Goal: Browse casually: Explore the website without a specific task or goal

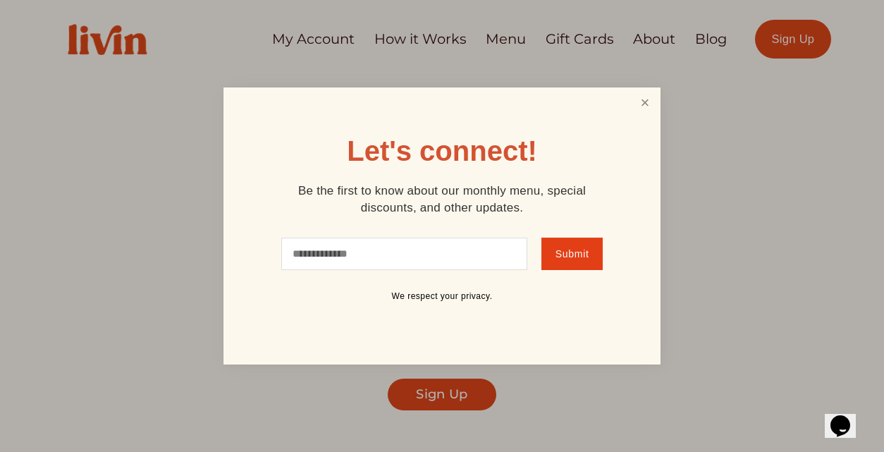
click at [643, 106] on link "Close" at bounding box center [644, 102] width 27 height 26
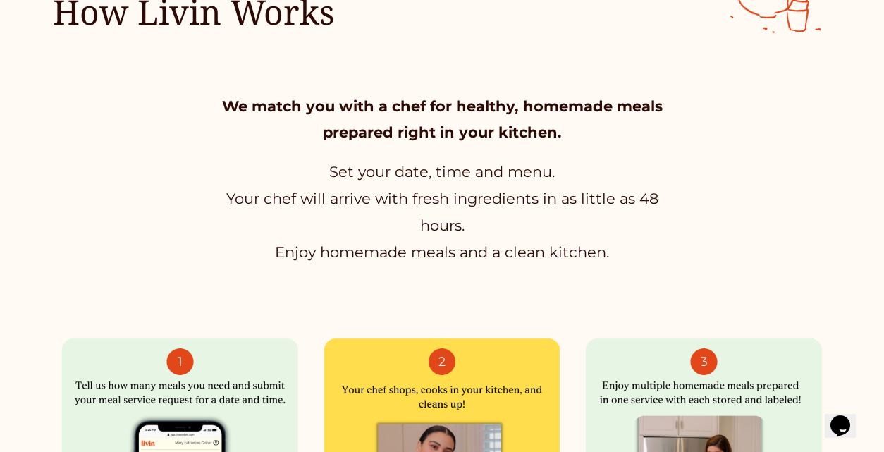
scroll to position [633, 0]
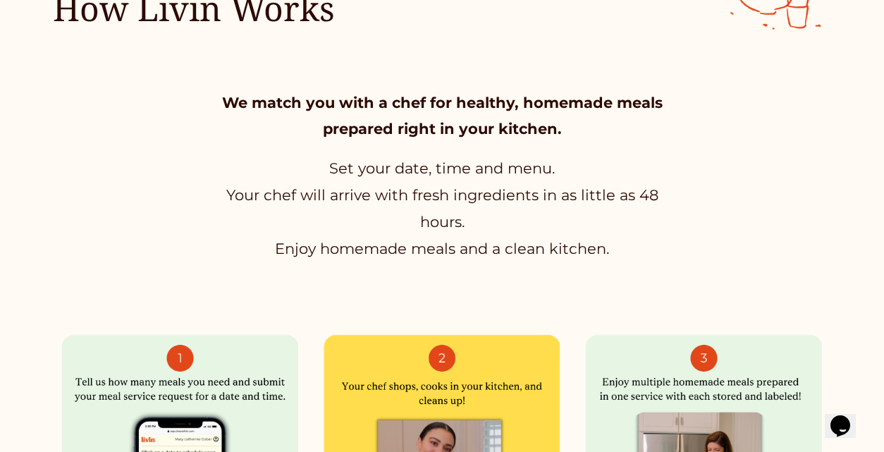
click at [273, 187] on p "Set your date, time and menu. Your chef will arrive with fresh ingredients in a…" at bounding box center [441, 208] width 450 height 106
click at [502, 187] on p "Set your date, time and menu. Your chef will arrive with fresh ingredients in a…" at bounding box center [441, 208] width 450 height 106
click at [593, 191] on p "Set your date, time and menu. Your chef will arrive with fresh ingredients in a…" at bounding box center [441, 208] width 450 height 106
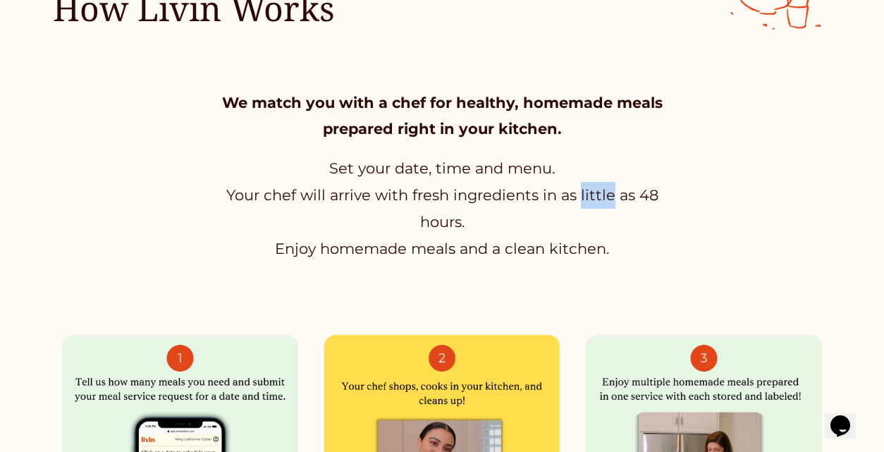
click at [593, 191] on p "Set your date, time and menu. Your chef will arrive with fresh ingredients in a…" at bounding box center [441, 208] width 450 height 106
click at [349, 246] on p "Set your date, time and menu. Your chef will arrive with fresh ingredients in a…" at bounding box center [441, 208] width 450 height 106
click at [524, 242] on p "Set your date, time and menu. Your chef will arrive with fresh ingredients in a…" at bounding box center [441, 208] width 450 height 106
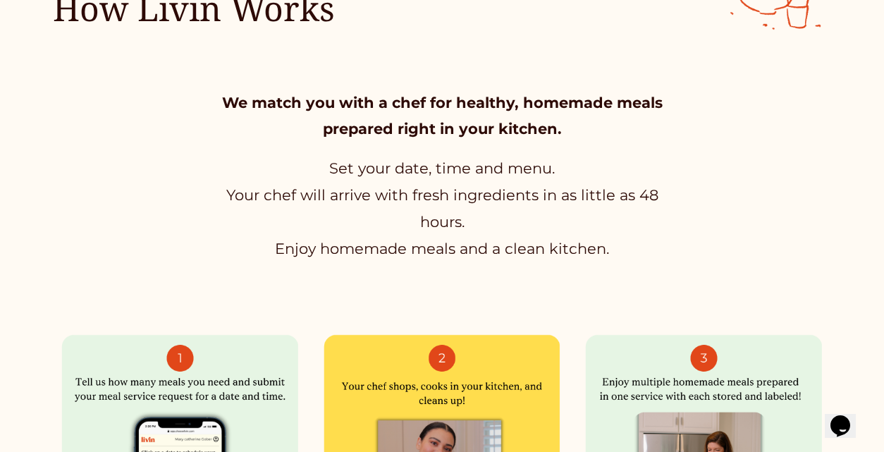
click at [454, 239] on p "Set your date, time and menu. Your chef will arrive with fresh ingredients in a…" at bounding box center [441, 208] width 450 height 106
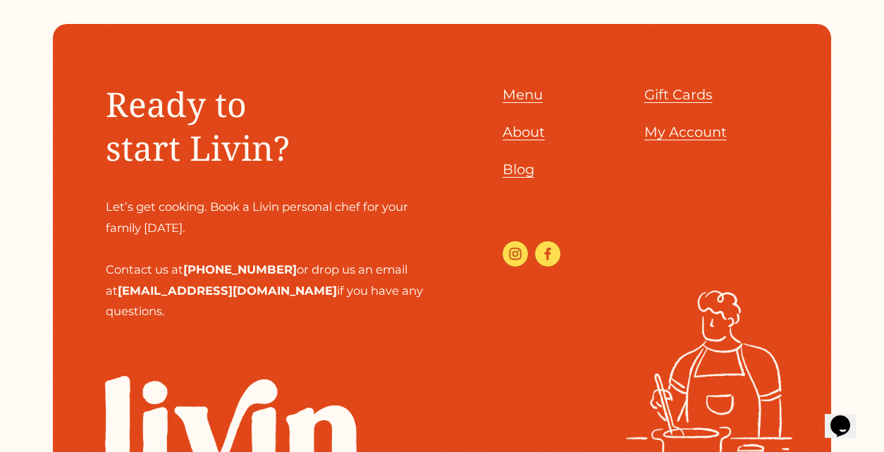
scroll to position [5732, 0]
